Goal: Task Accomplishment & Management: Manage account settings

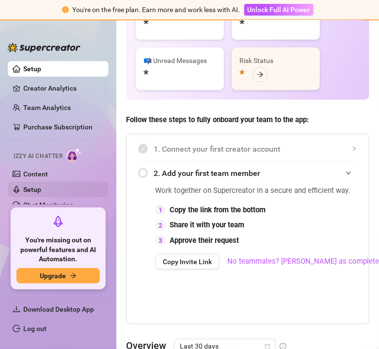
scroll to position [161, 0]
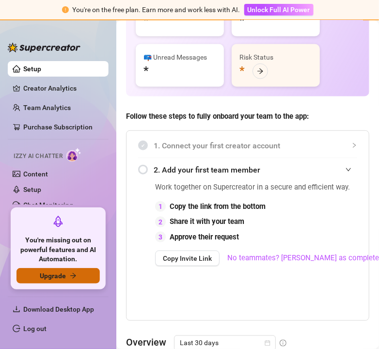
click at [63, 275] on span "Upgrade" at bounding box center [53, 276] width 26 height 8
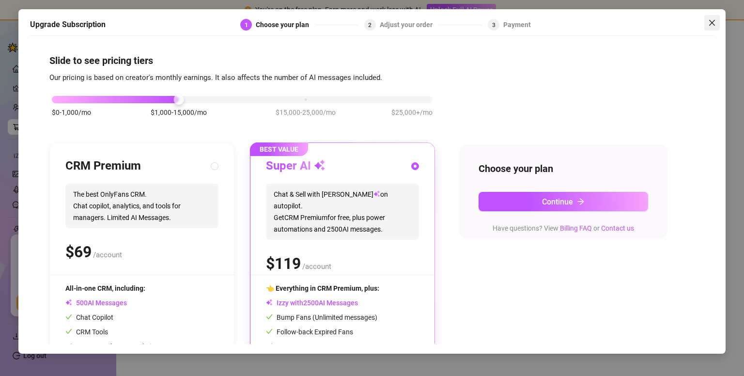
click at [378, 22] on icon "close" at bounding box center [711, 23] width 6 height 6
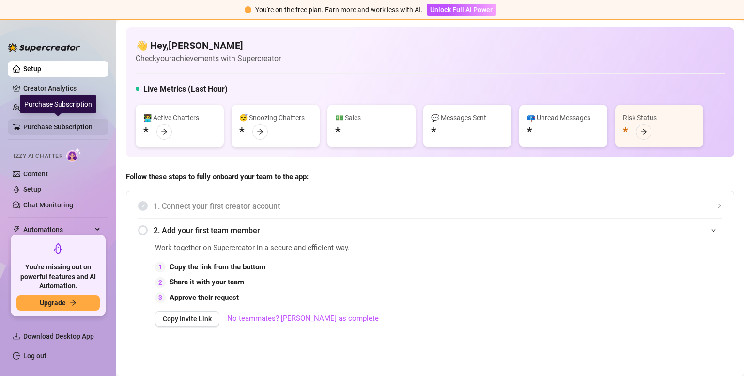
click at [62, 123] on link "Purchase Subscription" at bounding box center [61, 126] width 77 height 15
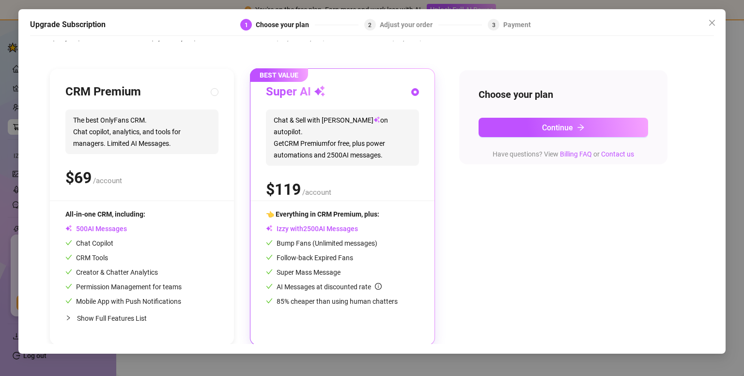
scroll to position [75, 0]
click at [378, 23] on icon "close" at bounding box center [712, 23] width 8 height 8
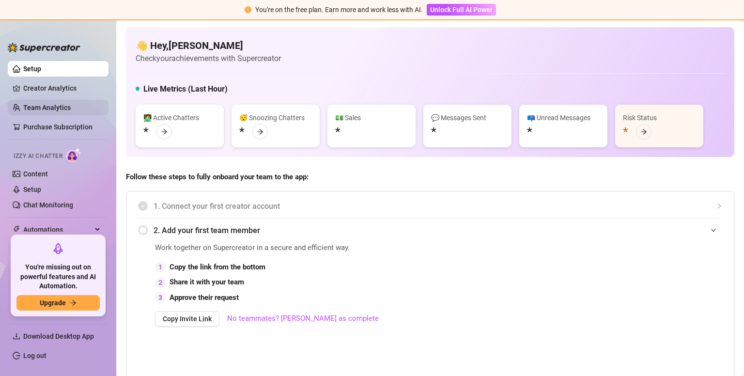
click at [52, 104] on link "Team Analytics" at bounding box center [46, 108] width 47 height 8
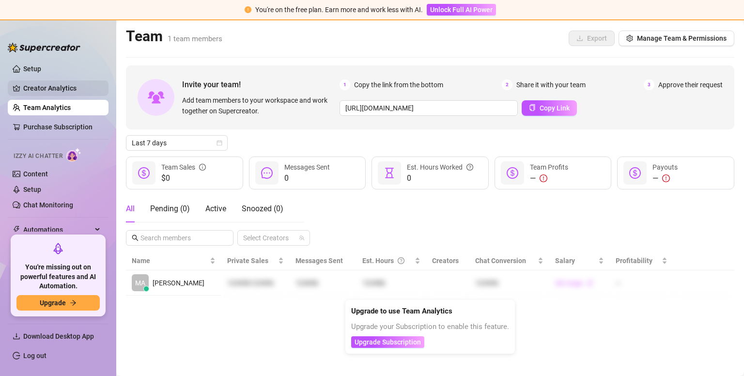
click at [58, 88] on link "Creator Analytics" at bounding box center [61, 87] width 77 height 15
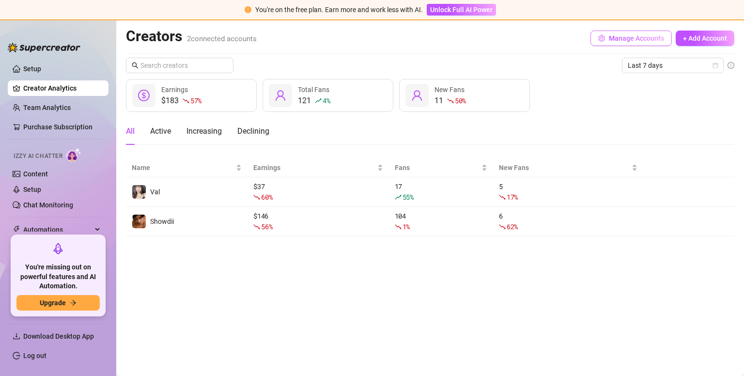
click at [378, 39] on span "Manage Accounts" at bounding box center [636, 38] width 55 height 8
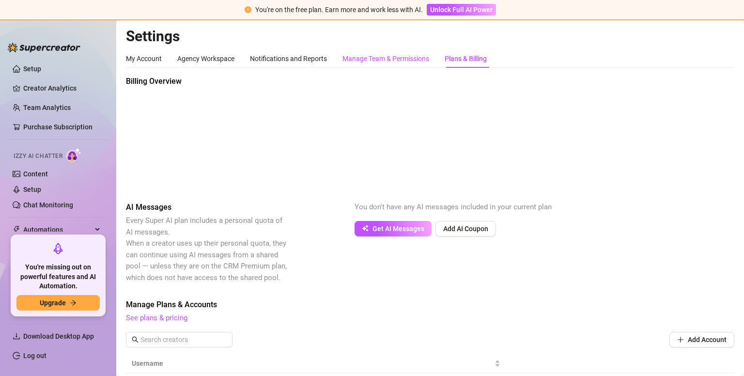
click at [376, 58] on div "Manage Team & Permissions" at bounding box center [385, 58] width 87 height 11
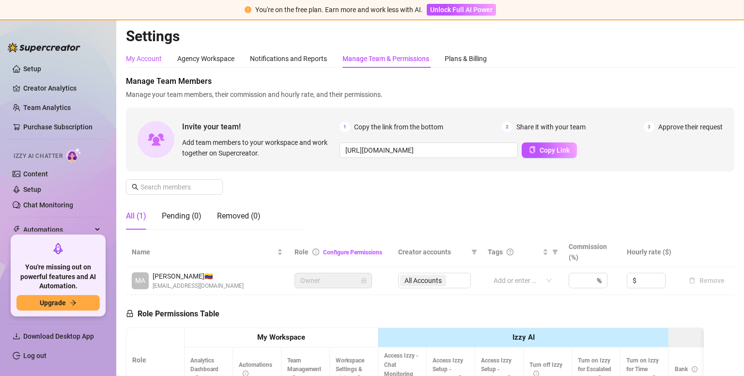
click at [152, 57] on div "My Account" at bounding box center [144, 58] width 36 height 11
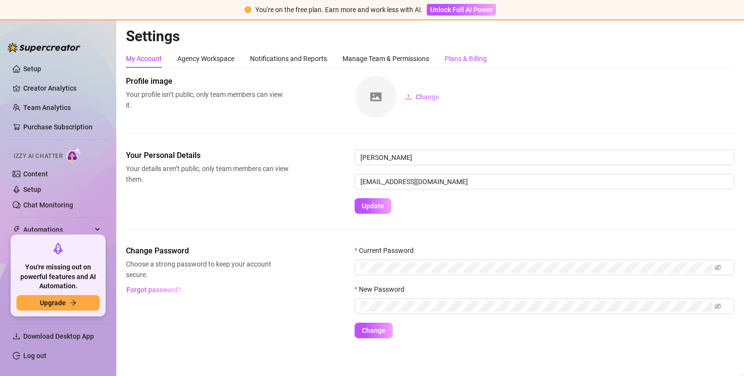
click at [378, 59] on div "Plans & Billing" at bounding box center [465, 58] width 42 height 11
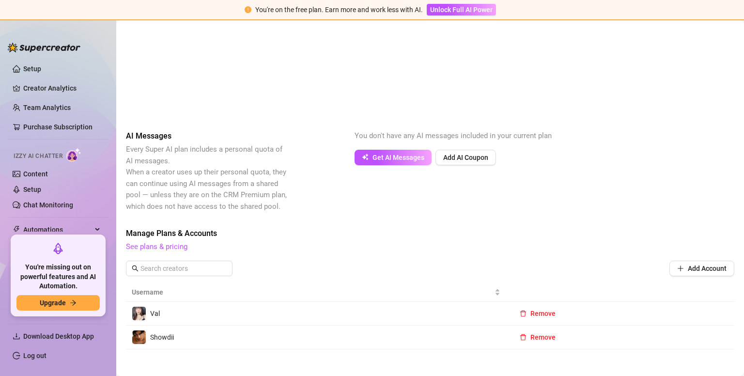
scroll to position [85, 0]
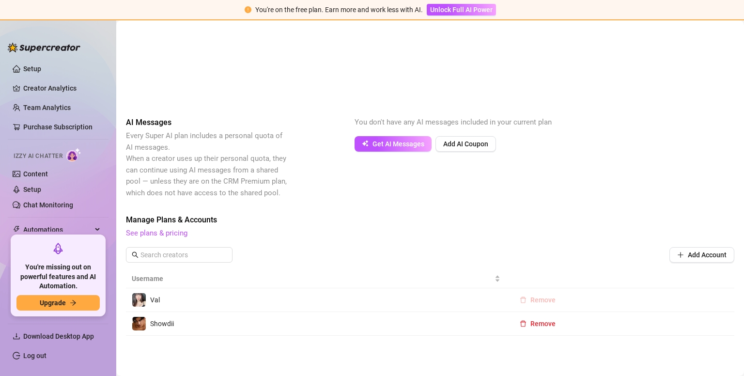
click at [378, 298] on span "Remove" at bounding box center [542, 300] width 25 height 8
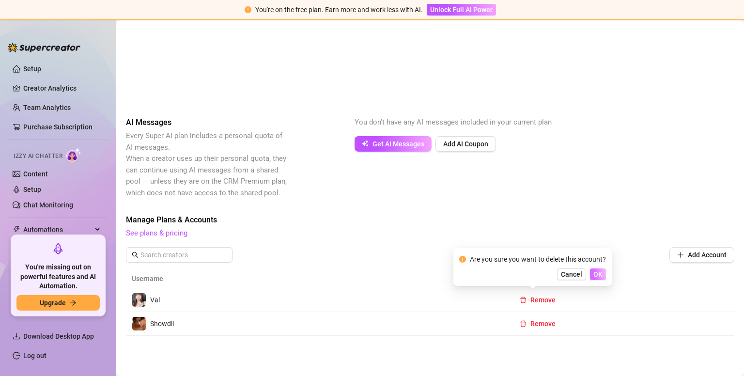
click at [378, 274] on span "OK" at bounding box center [597, 274] width 9 height 8
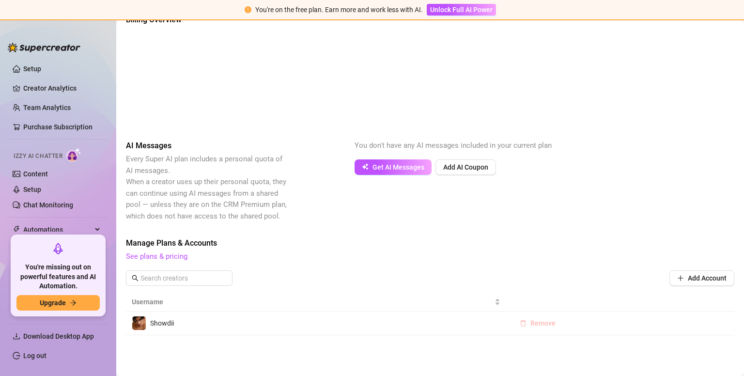
scroll to position [61, 0]
click at [378, 323] on span "Remove" at bounding box center [542, 324] width 25 height 8
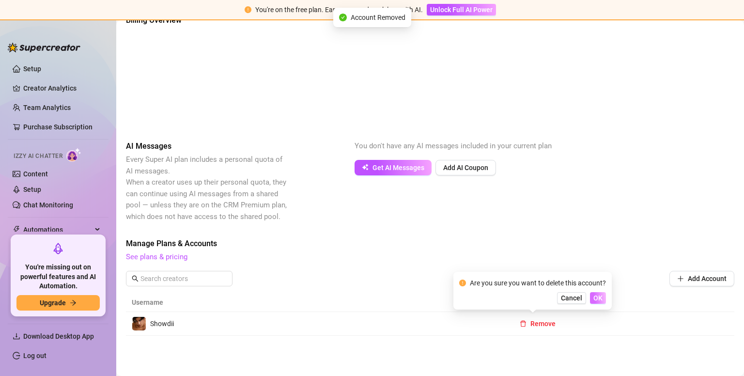
click at [378, 297] on span "OK" at bounding box center [597, 298] width 9 height 8
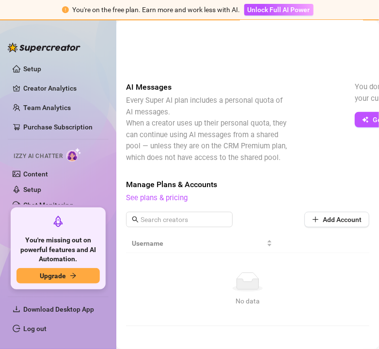
scroll to position [145, 0]
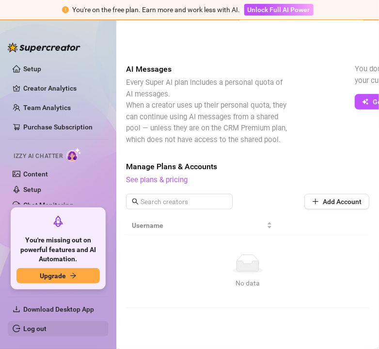
click at [35, 328] on link "Log out" at bounding box center [34, 328] width 23 height 8
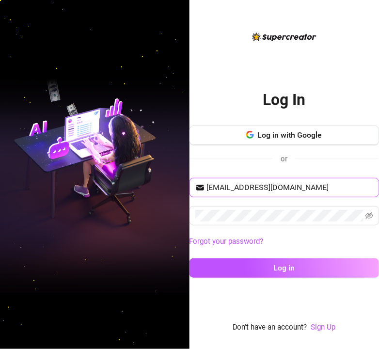
drag, startPoint x: 260, startPoint y: 188, endPoint x: 188, endPoint y: 190, distance: 71.7
click at [188, 190] on div "Log In Log in with Google or [EMAIL_ADDRESS][DOMAIN_NAME] Forgot your password?…" at bounding box center [189, 174] width 379 height 349
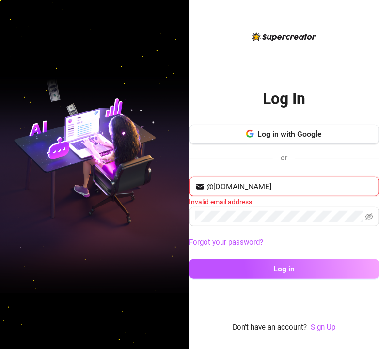
type input "@[DOMAIN_NAME]"
click at [79, 237] on img at bounding box center [94, 174] width 189 height 237
click at [320, 331] on link "Sign Up" at bounding box center [323, 326] width 25 height 9
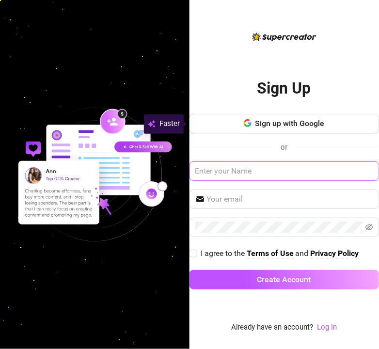
click at [226, 169] on input "text" at bounding box center [284, 170] width 190 height 19
type input "Lomaz Turbas"
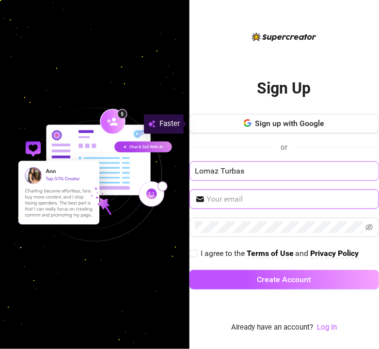
paste input "lomazturbas"
type input "[EMAIL_ADDRESS][DOMAIN_NAME]"
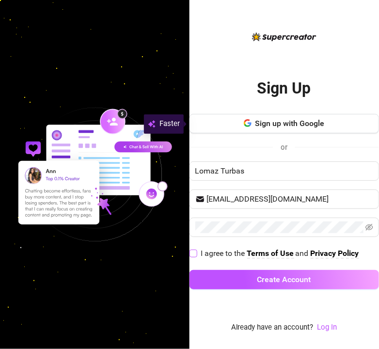
click at [196, 250] on input "I agree to the Terms of Use and Privacy Policy" at bounding box center [192, 252] width 7 height 7
checkbox input "true"
click at [302, 183] on div "Sign up with Google or Lomaz Turbas [EMAIL_ADDRESS][DOMAIN_NAME] I agree to the…" at bounding box center [284, 206] width 190 height 184
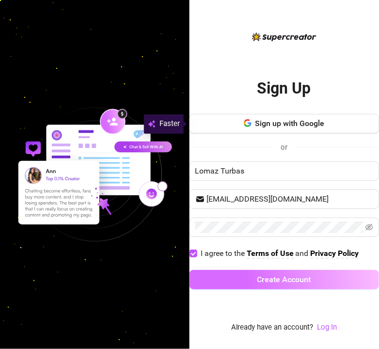
click at [258, 281] on span "Create Account" at bounding box center [284, 278] width 54 height 9
